Goal: Transaction & Acquisition: Download file/media

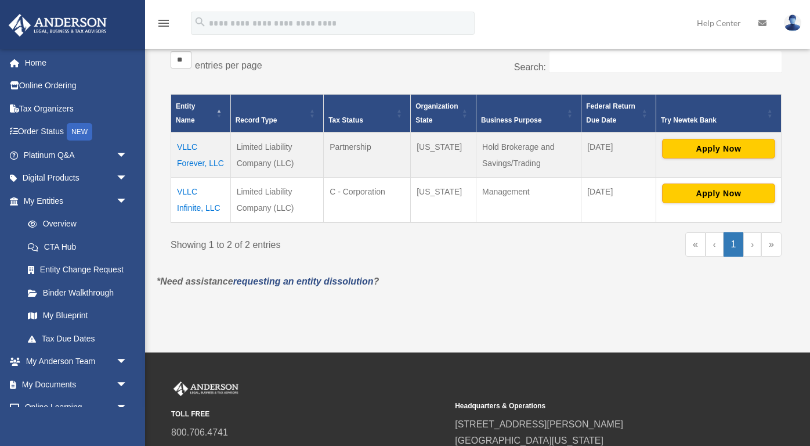
scroll to position [214, 0]
click at [190, 194] on td "VLLC Infinite, LLC" at bounding box center [201, 199] width 60 height 45
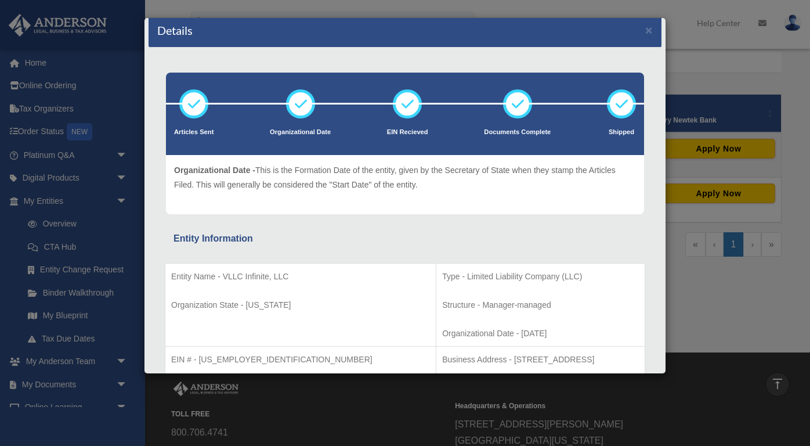
scroll to position [0, 0]
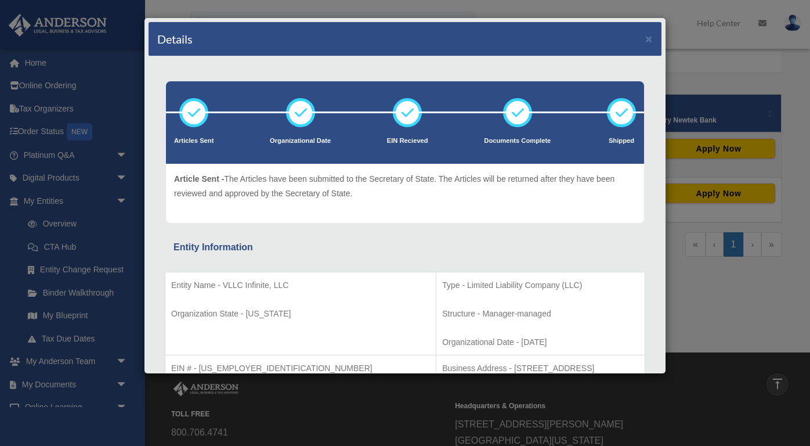
click at [38, 381] on div "Details × Articles Sent Organizational Date" at bounding box center [405, 223] width 810 height 446
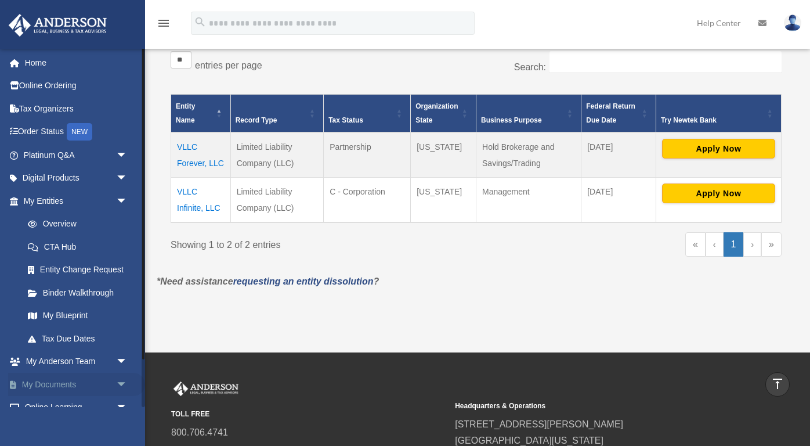
click at [75, 380] on link "My Documents arrow_drop_down" at bounding box center [76, 384] width 137 height 23
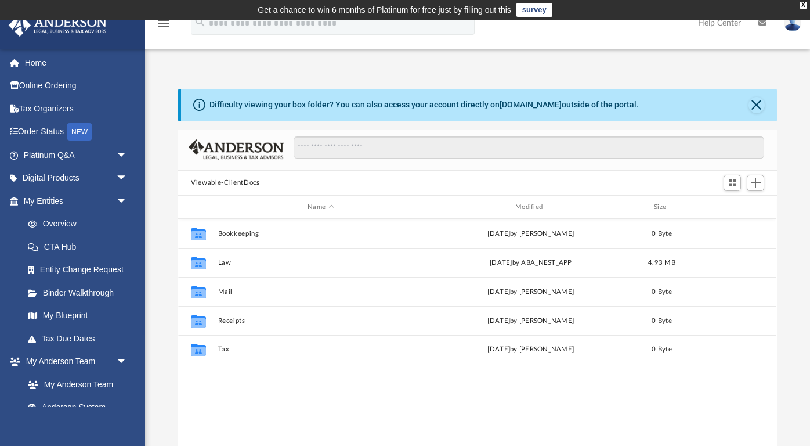
scroll to position [264, 599]
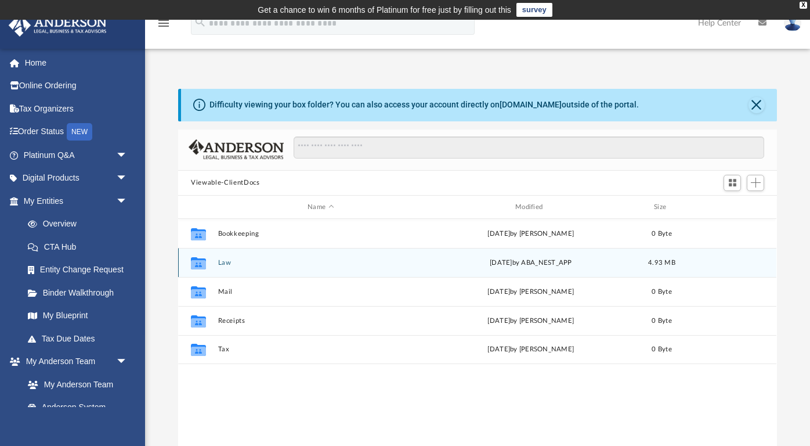
click at [215, 268] on div "Collaborated Folder Law [DATE] by ABA_NEST_APP 4.93 MB" at bounding box center [477, 262] width 598 height 29
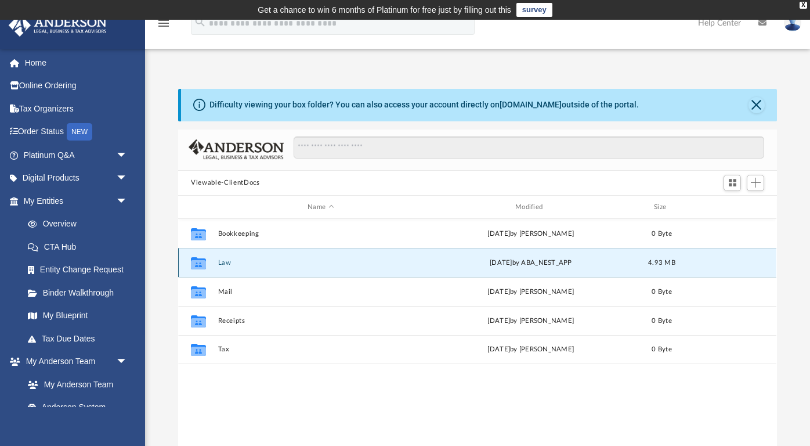
click at [230, 264] on button "Law" at bounding box center [320, 263] width 205 height 8
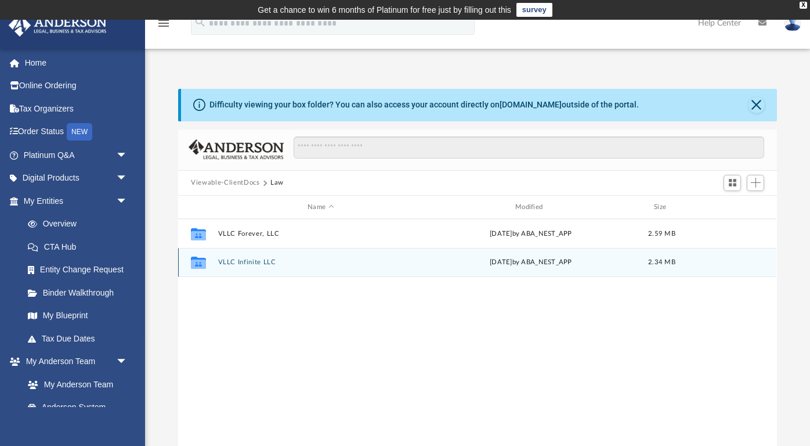
click at [265, 264] on button "VLLC Infinite LLC" at bounding box center [320, 263] width 205 height 8
click at [282, 266] on button "[DATE] (13:58:44) - VLLC Infinite, LLC - EIN Letter from IRS.pdf" at bounding box center [320, 263] width 205 height 8
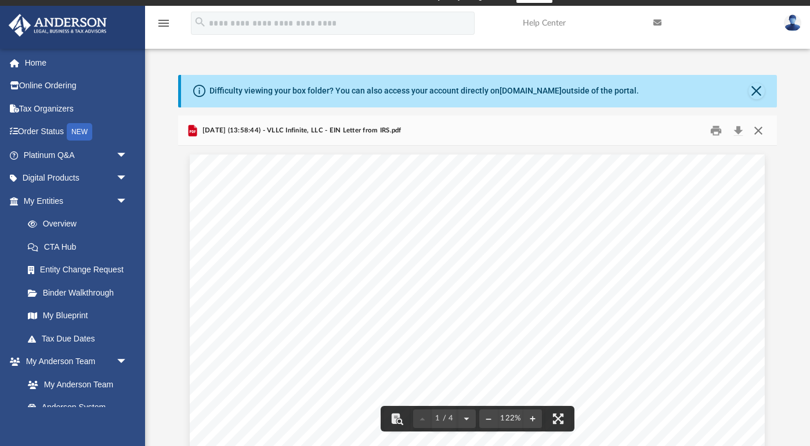
click at [763, 131] on button "Close" at bounding box center [758, 130] width 21 height 18
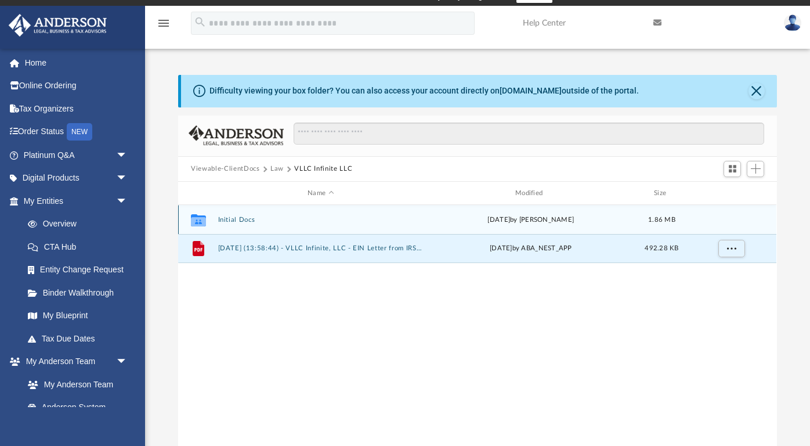
click at [244, 223] on button "Initial Docs" at bounding box center [320, 220] width 205 height 8
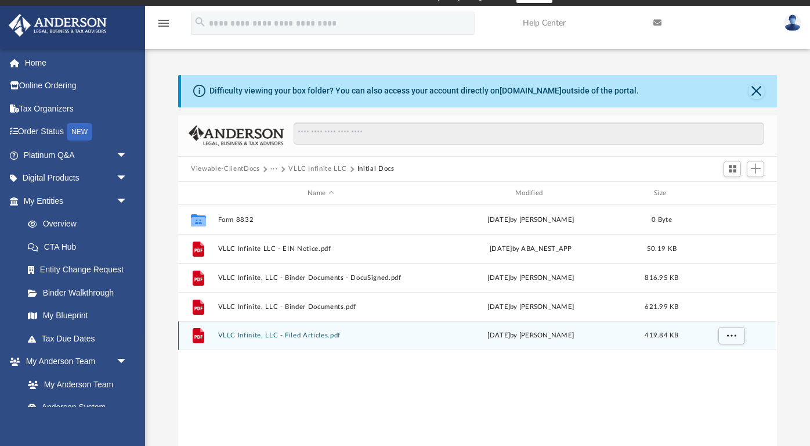
click at [235, 334] on button "VLLC Infinite, LLC - Filed Articles.pdf" at bounding box center [320, 336] width 205 height 8
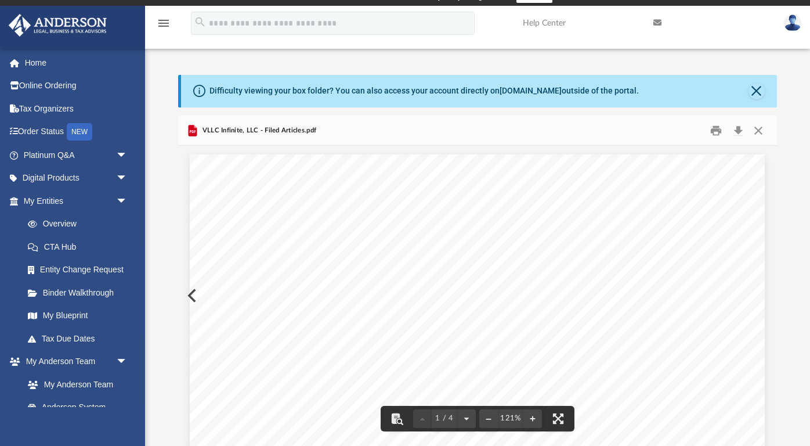
scroll to position [35, 0]
click at [738, 129] on button "Download" at bounding box center [738, 130] width 21 height 18
click at [758, 129] on button "Close" at bounding box center [758, 130] width 21 height 18
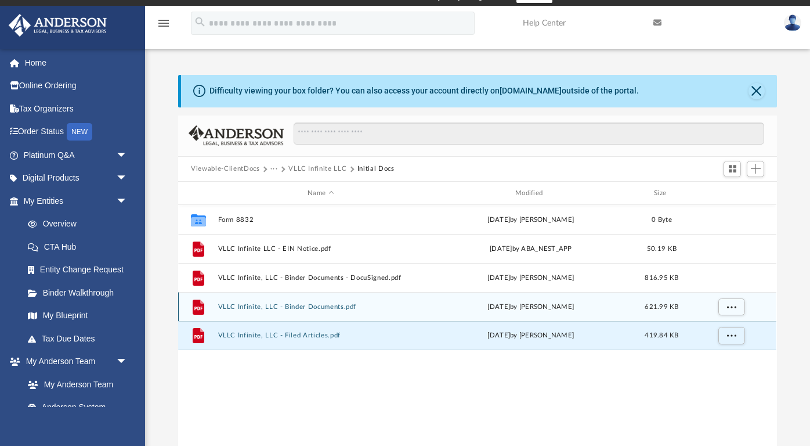
click at [324, 306] on button "VLLC Infinite, LLC - Binder Documents.pdf" at bounding box center [320, 307] width 205 height 8
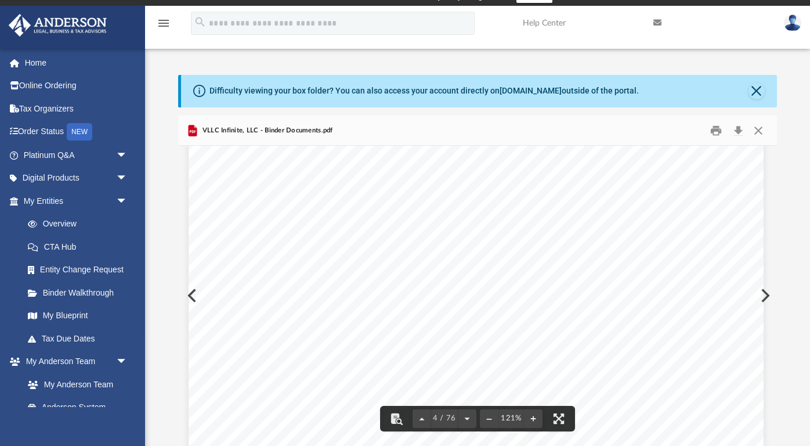
scroll to position [2676, 1]
click at [738, 129] on button "Download" at bounding box center [738, 130] width 21 height 18
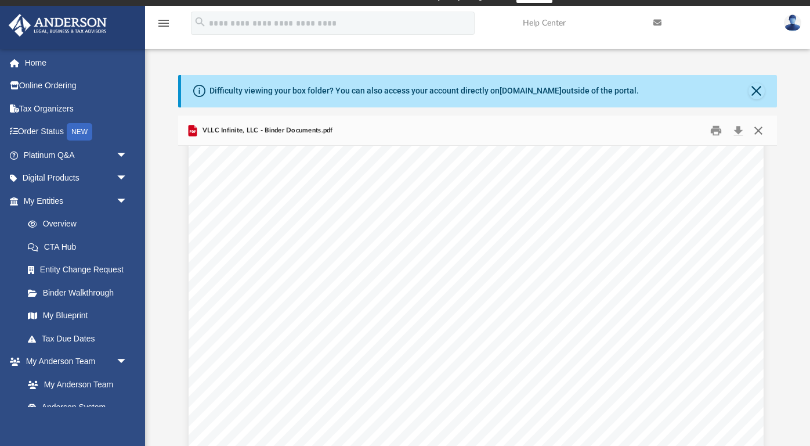
click at [756, 132] on button "Close" at bounding box center [758, 130] width 21 height 18
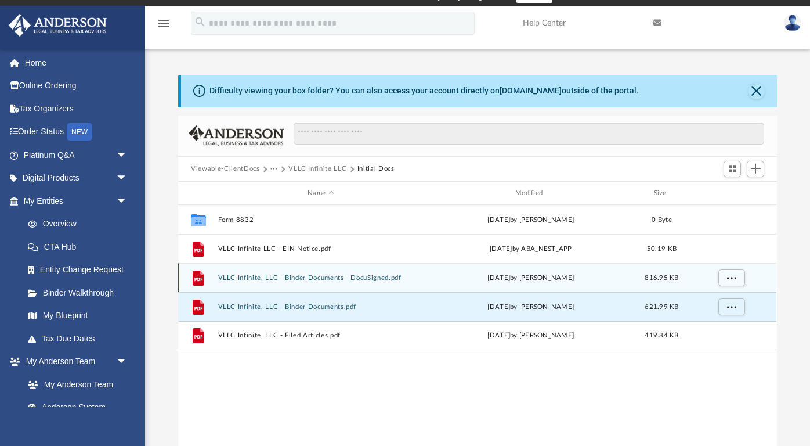
click at [382, 276] on button "VLLC Infinite, LLC - Binder Documents - DocuSigned.pdf" at bounding box center [320, 278] width 205 height 8
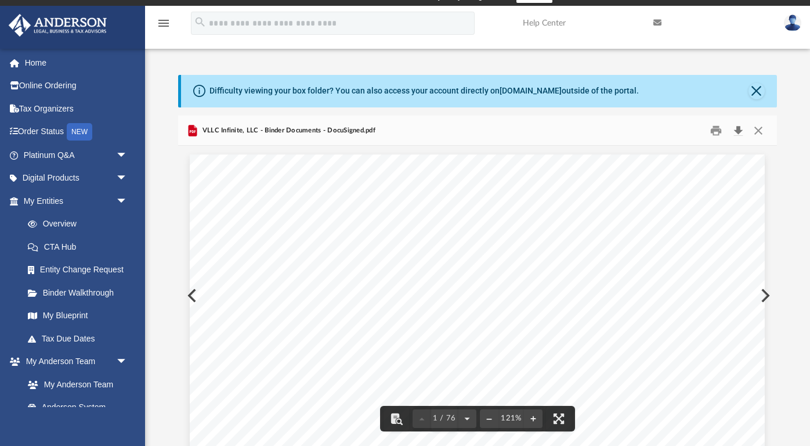
click at [744, 128] on button "Download" at bounding box center [738, 130] width 21 height 18
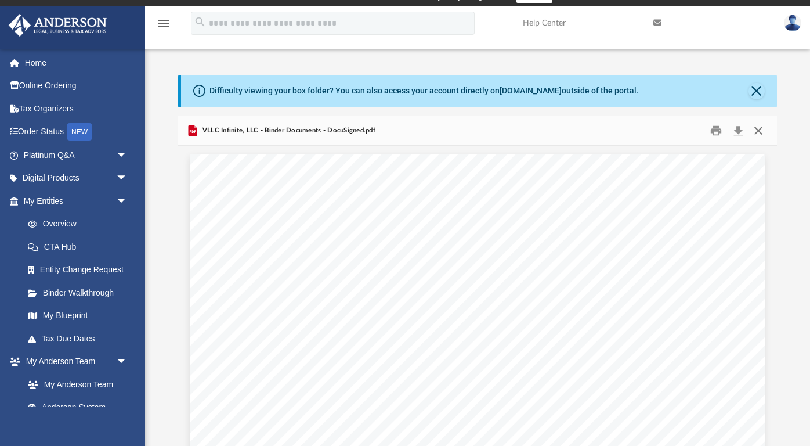
click at [761, 127] on button "Close" at bounding box center [758, 130] width 21 height 18
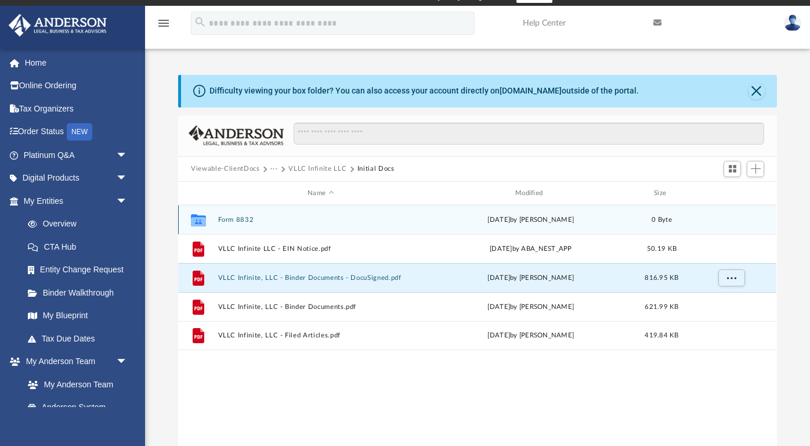
click at [387, 227] on div "Collaborated Folder Form 8832 [DATE] by [PERSON_NAME] 0 Byte" at bounding box center [477, 219] width 598 height 29
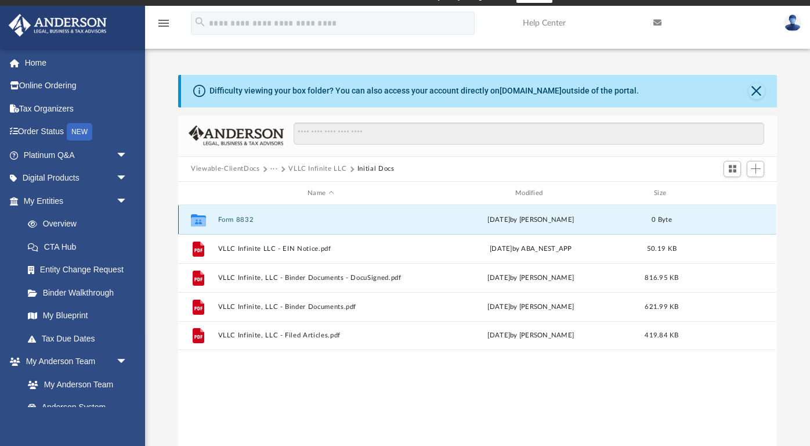
click at [387, 227] on div "Collaborated Folder Form 8832 [DATE] by [PERSON_NAME] 0 Byte" at bounding box center [477, 219] width 598 height 29
click at [251, 220] on button "Form 8832" at bounding box center [320, 220] width 205 height 8
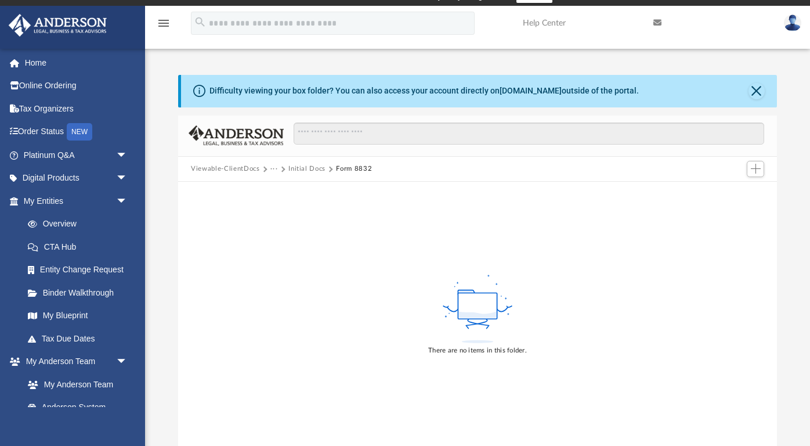
click at [306, 164] on button "Initial Docs" at bounding box center [306, 169] width 37 height 10
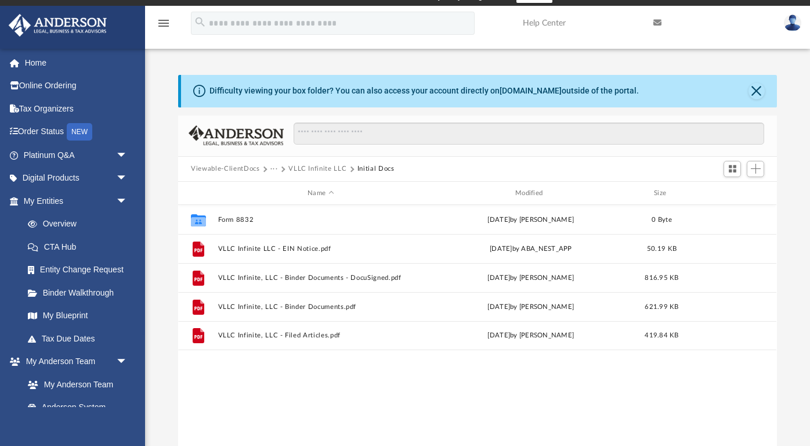
scroll to position [264, 599]
click at [272, 169] on button "···" at bounding box center [275, 169] width 8 height 10
click at [273, 167] on button "···" at bounding box center [275, 169] width 8 height 10
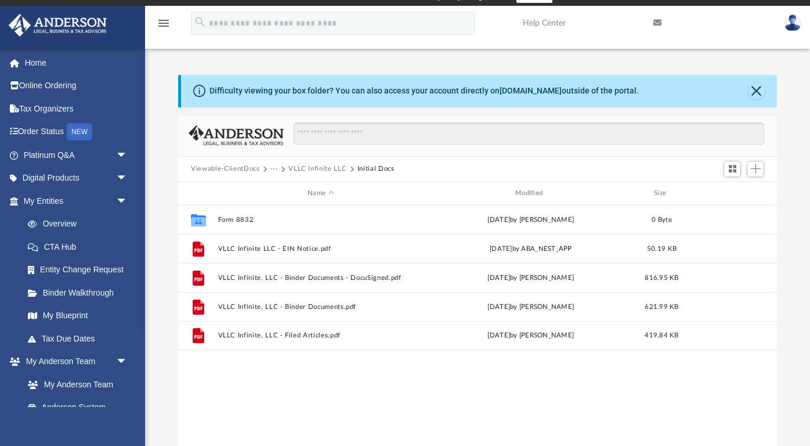
click at [243, 174] on button "Viewable-ClientDocs" at bounding box center [225, 169] width 68 height 10
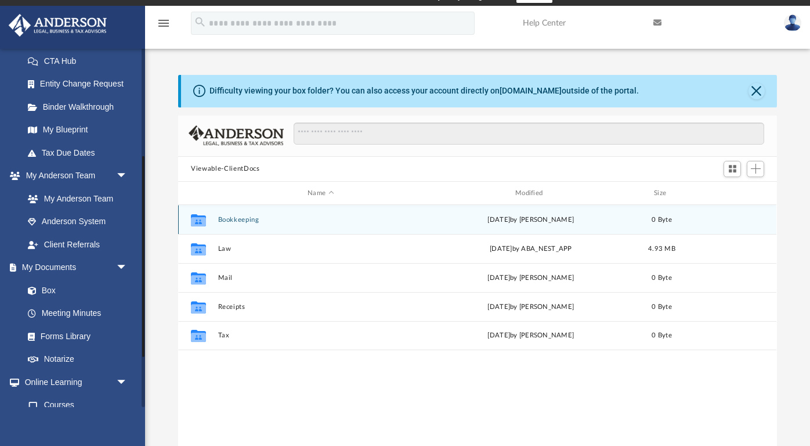
scroll to position [193, 0]
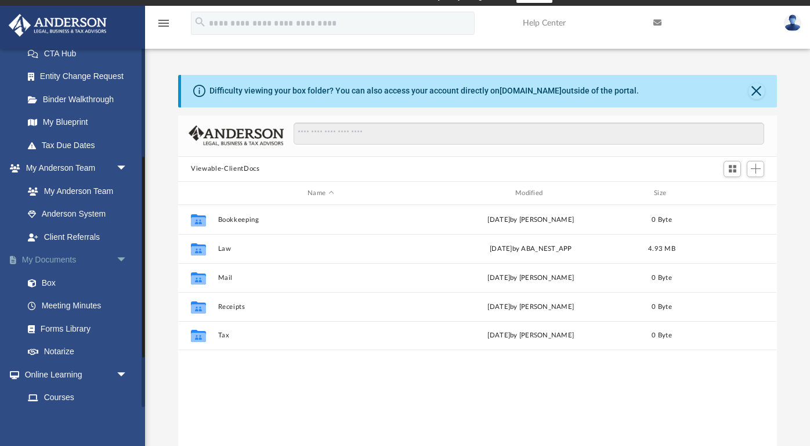
click at [63, 257] on link "My Documents arrow_drop_down" at bounding box center [76, 259] width 137 height 23
click at [67, 254] on link "My Documents arrow_drop_down" at bounding box center [76, 259] width 137 height 23
click at [55, 253] on link "My Documents arrow_drop_down" at bounding box center [76, 259] width 137 height 23
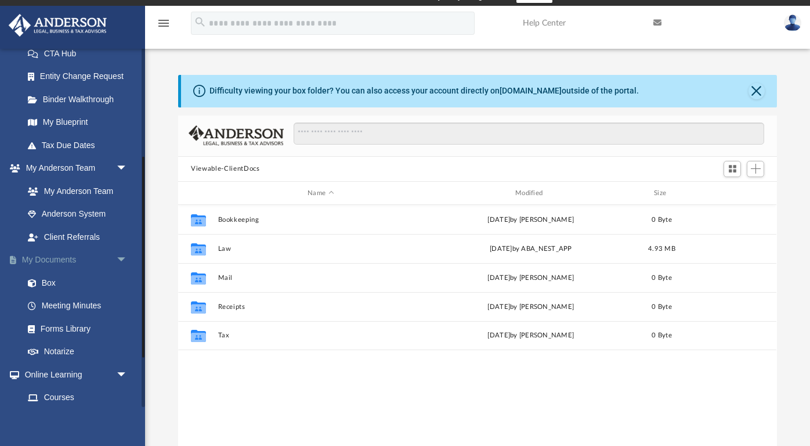
click at [55, 253] on link "My Documents arrow_drop_down" at bounding box center [76, 259] width 137 height 23
click at [125, 253] on span "arrow_drop_down" at bounding box center [127, 260] width 23 height 24
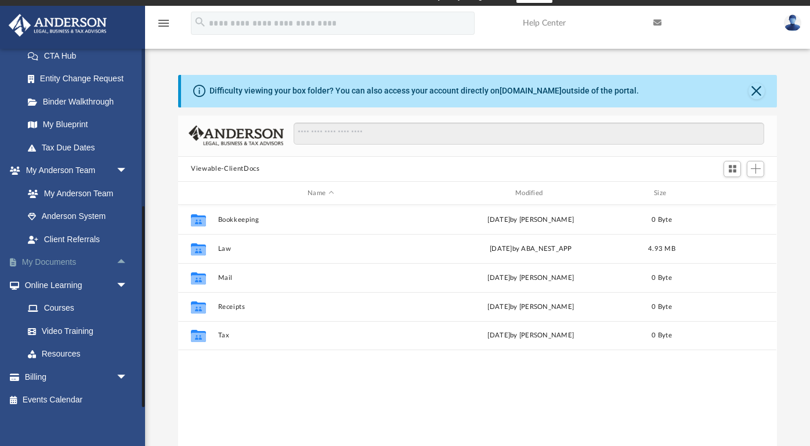
click at [125, 253] on span "arrow_drop_up" at bounding box center [127, 263] width 23 height 24
click at [67, 254] on link "My Documents arrow_drop_down" at bounding box center [76, 262] width 137 height 23
click at [66, 259] on link "My Documents arrow_drop_down" at bounding box center [76, 262] width 137 height 23
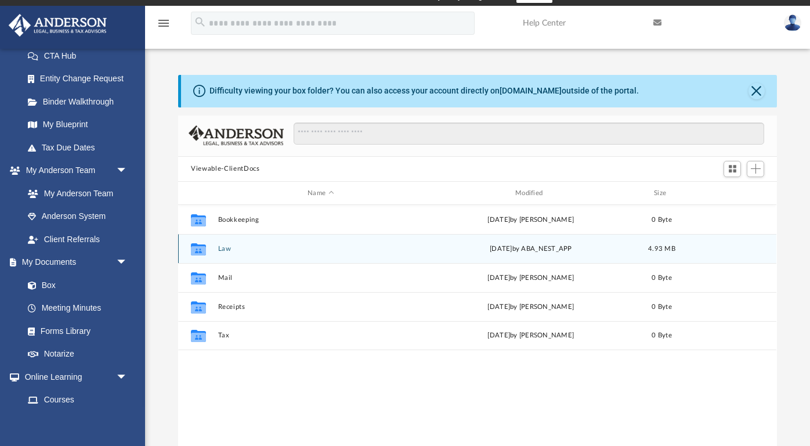
click at [250, 253] on div "Collaborated Folder Law [DATE] by ABA_NEST_APP 4.93 MB" at bounding box center [477, 248] width 598 height 29
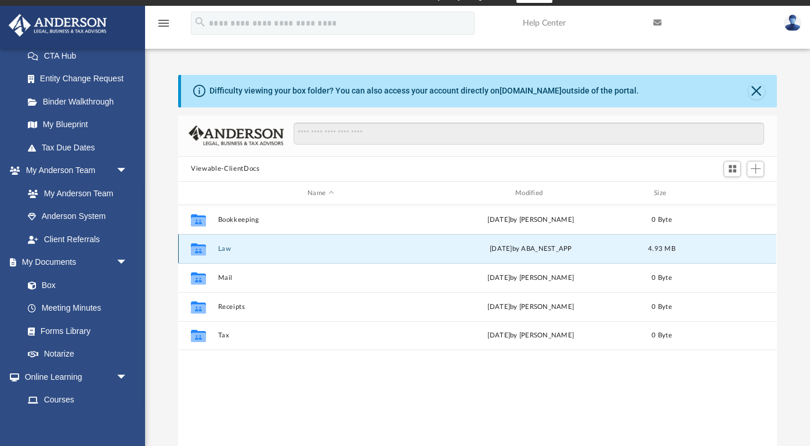
click at [229, 249] on button "Law" at bounding box center [320, 249] width 205 height 8
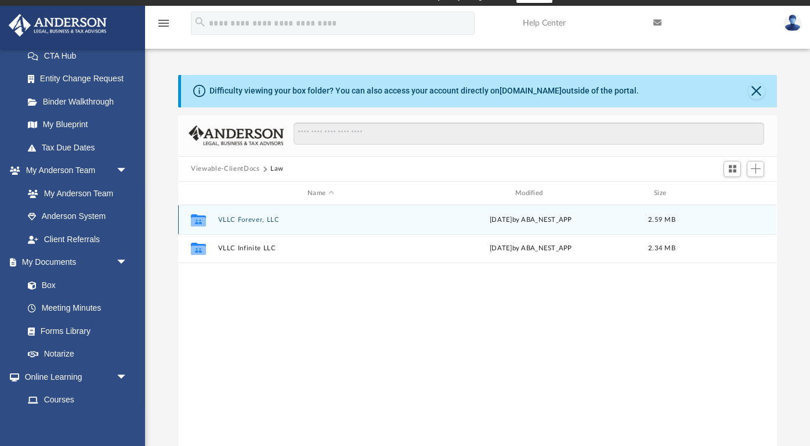
click at [269, 218] on button "VLLC Forever, LLC" at bounding box center [320, 220] width 205 height 8
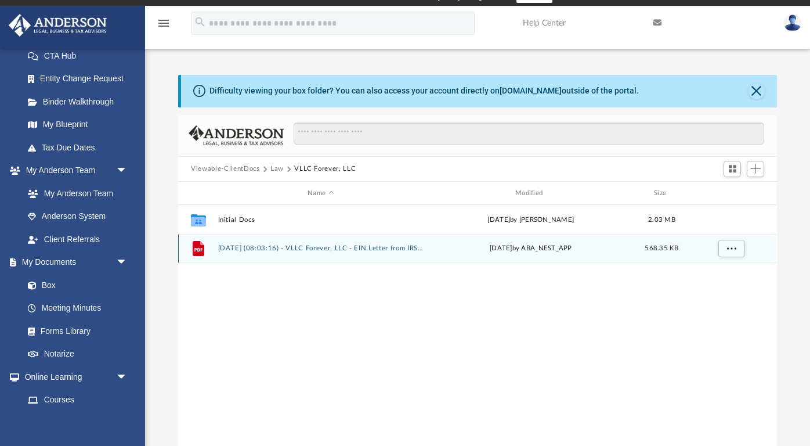
click at [260, 249] on button "[DATE] (08:03:16) - VLLC Forever, LLC - EIN Letter from IRS.pdf" at bounding box center [320, 249] width 205 height 8
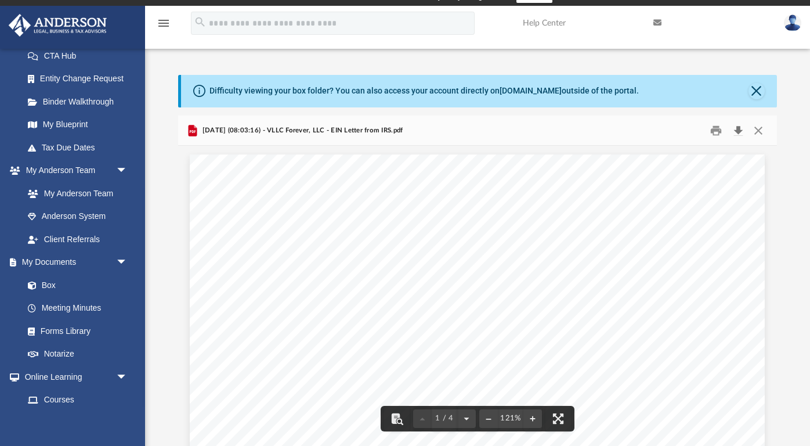
click at [732, 133] on button "Download" at bounding box center [738, 130] width 21 height 18
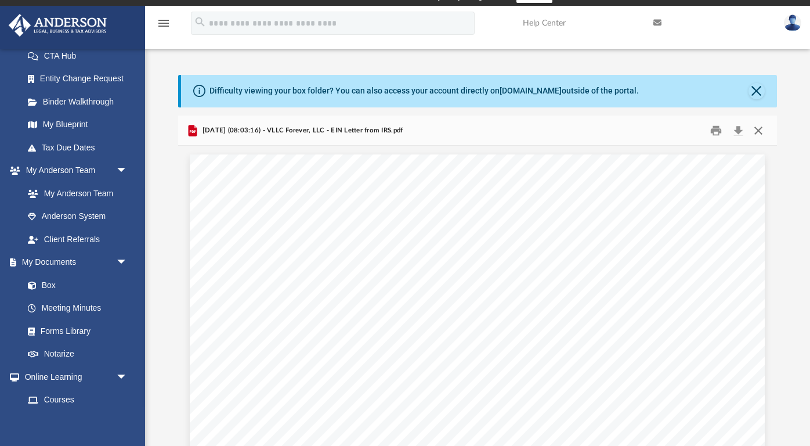
click at [756, 130] on button "Close" at bounding box center [758, 130] width 21 height 18
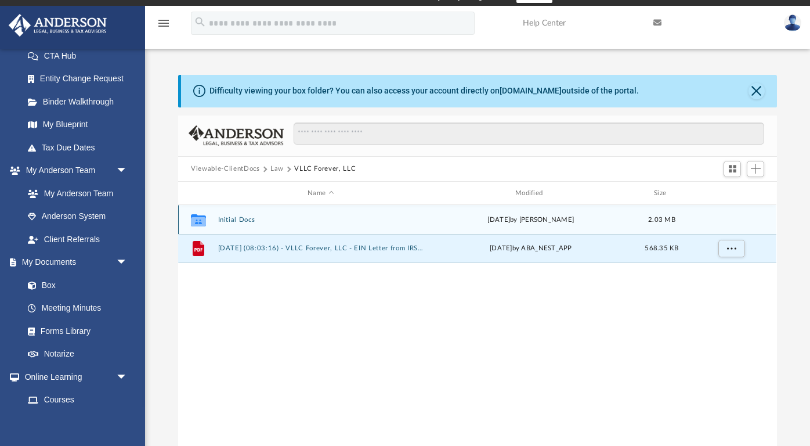
click at [246, 218] on button "Initial Docs" at bounding box center [320, 220] width 205 height 8
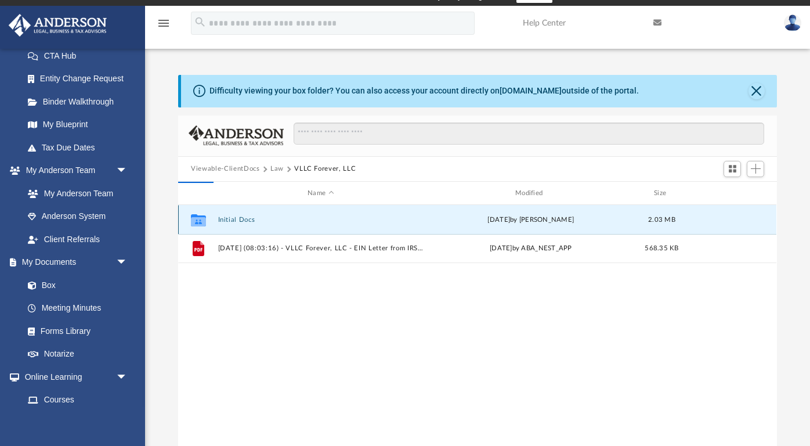
click at [246, 218] on button "Initial Docs" at bounding box center [320, 220] width 205 height 8
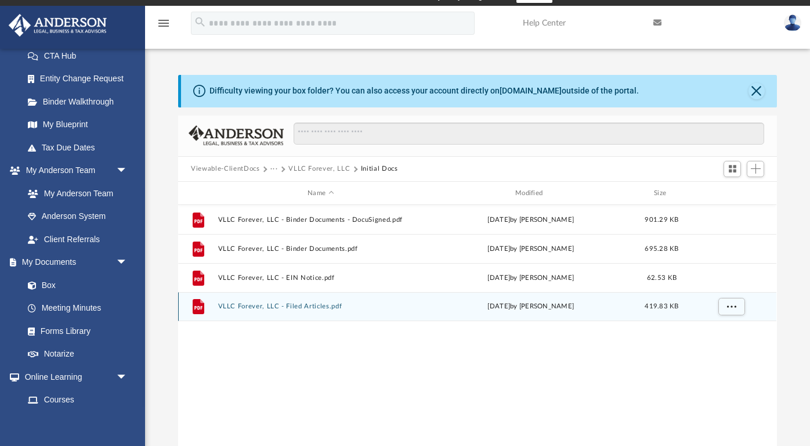
click at [286, 306] on button "VLLC Forever, LLC - Filed Articles.pdf" at bounding box center [320, 307] width 205 height 8
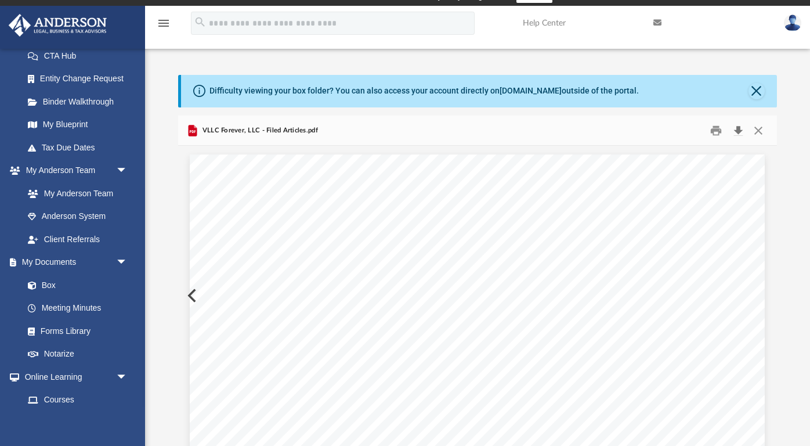
scroll to position [762, 0]
click at [741, 132] on button "Download" at bounding box center [738, 130] width 21 height 18
click at [759, 131] on button "Close" at bounding box center [758, 130] width 21 height 18
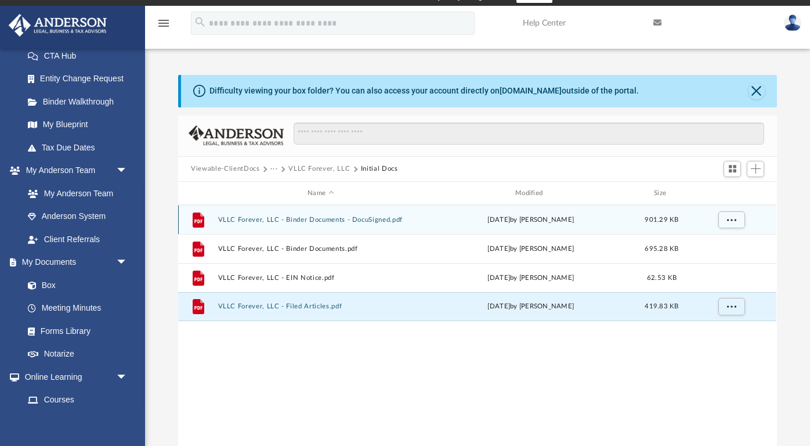
click at [343, 220] on button "VLLC Forever, LLC - Binder Documents - DocuSigned.pdf" at bounding box center [320, 220] width 205 height 8
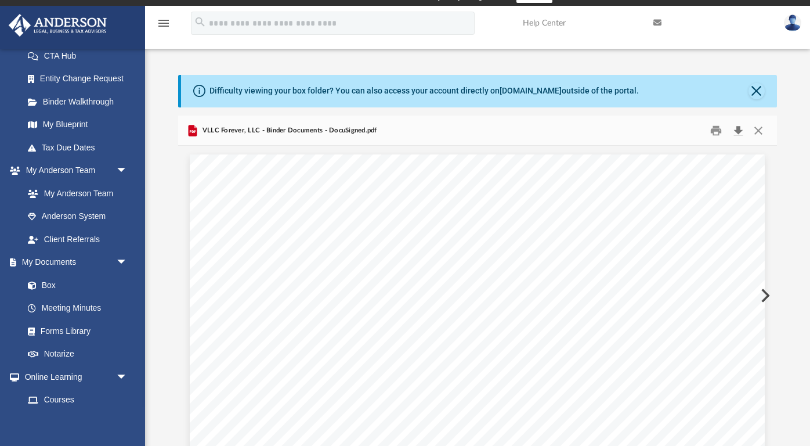
click at [740, 133] on button "Download" at bounding box center [738, 130] width 21 height 18
click at [740, 131] on button "Download" at bounding box center [738, 130] width 21 height 18
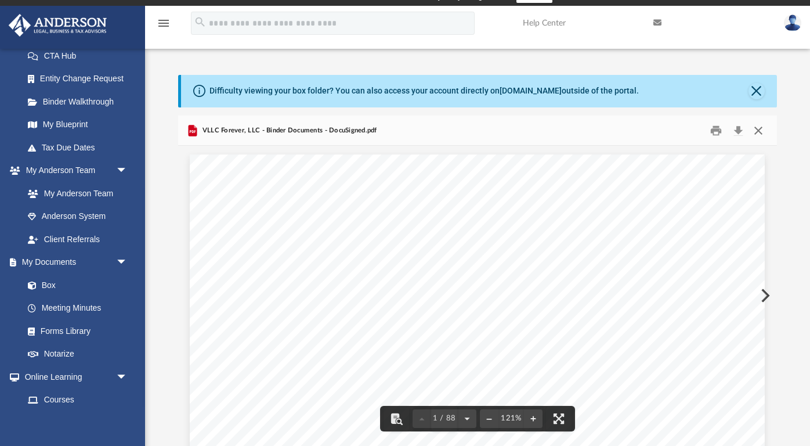
click at [763, 124] on button "Close" at bounding box center [758, 130] width 21 height 18
